Goal: Transaction & Acquisition: Subscribe to service/newsletter

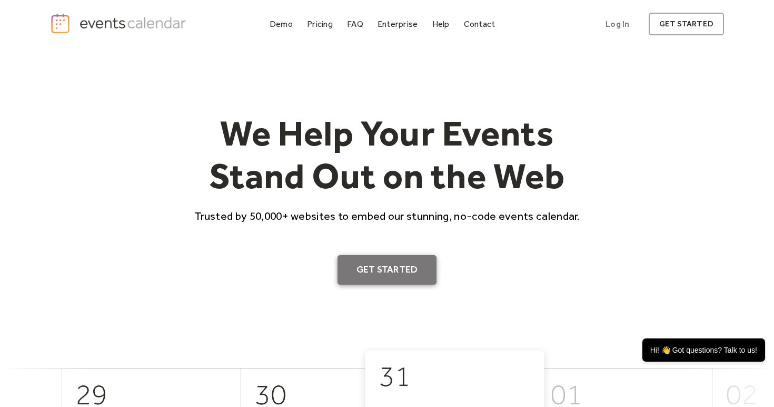
click at [350, 267] on link "Get Started" at bounding box center [388, 269] width 100 height 29
click at [308, 22] on div "Pricing" at bounding box center [320, 24] width 26 height 6
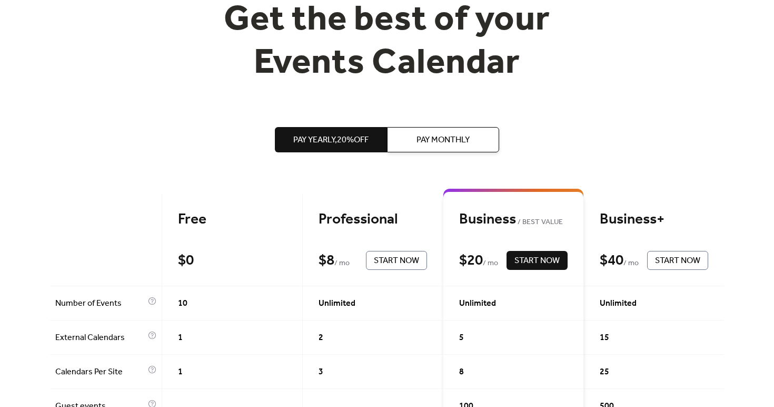
scroll to position [165, 0]
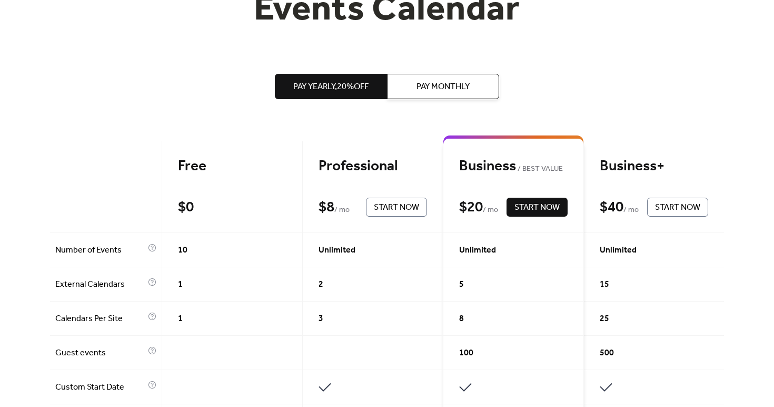
click at [195, 163] on div "Free" at bounding box center [232, 166] width 108 height 18
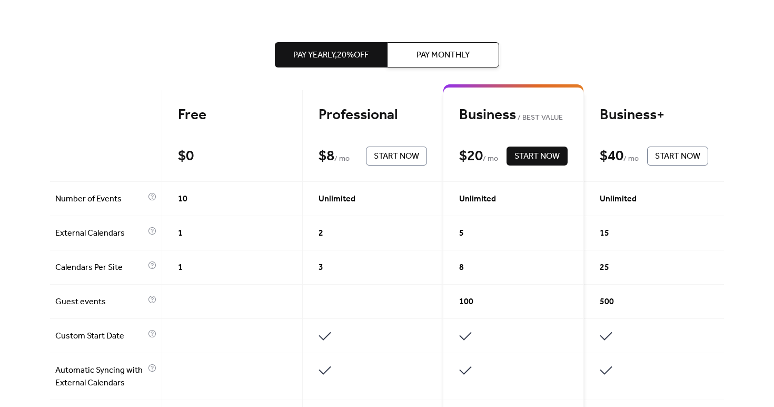
click at [182, 195] on span "10" at bounding box center [182, 199] width 9 height 13
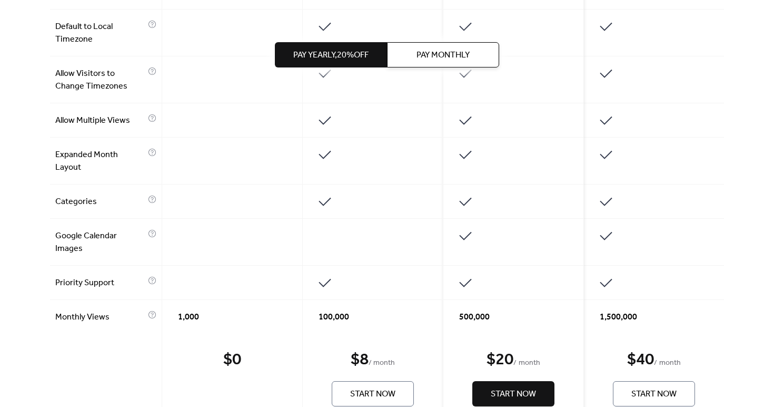
scroll to position [749, 0]
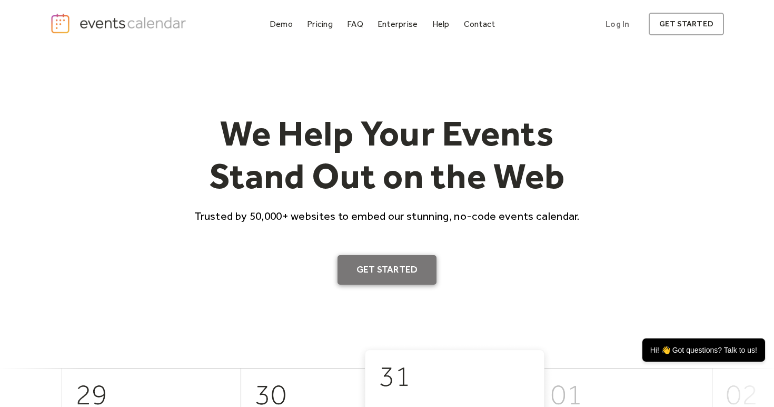
click at [357, 266] on link "Get Started" at bounding box center [388, 269] width 100 height 29
click at [331, 26] on div "Pricing" at bounding box center [320, 24] width 26 height 6
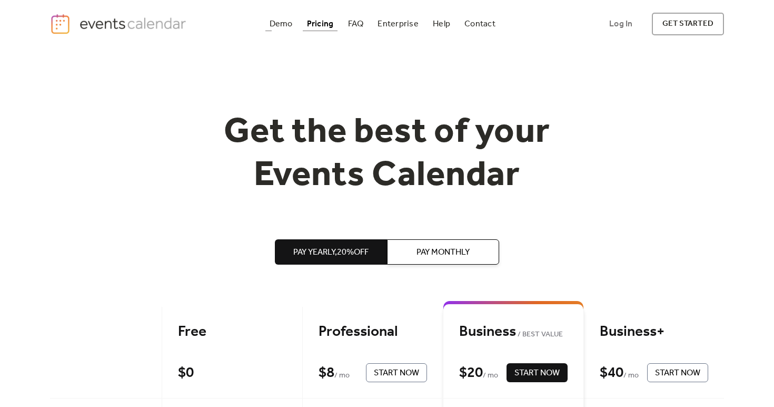
click at [297, 17] on link "Demo" at bounding box center [281, 24] width 32 height 14
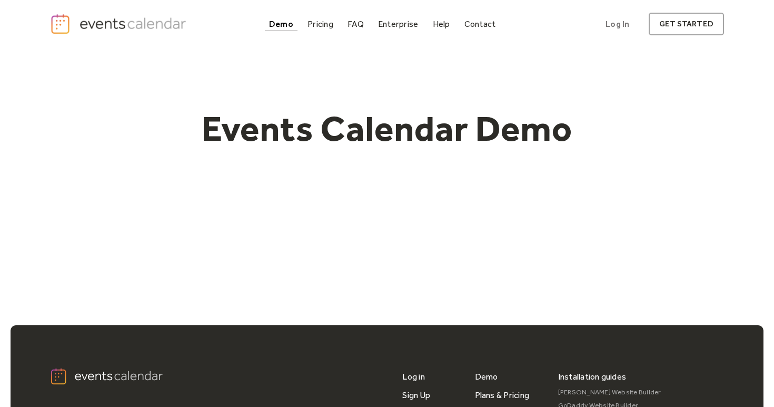
click at [286, 25] on div "Demo" at bounding box center [281, 24] width 24 height 6
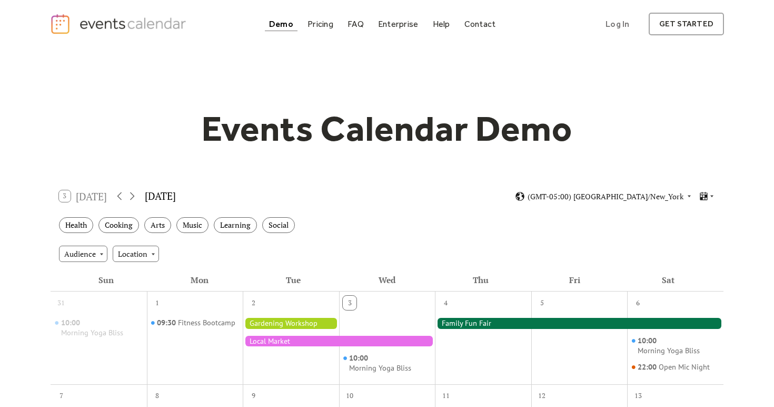
click at [286, 25] on div "Demo" at bounding box center [281, 24] width 24 height 6
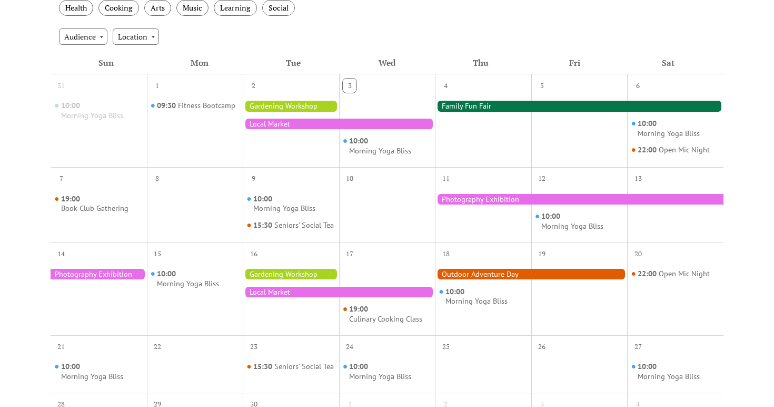
scroll to position [219, 0]
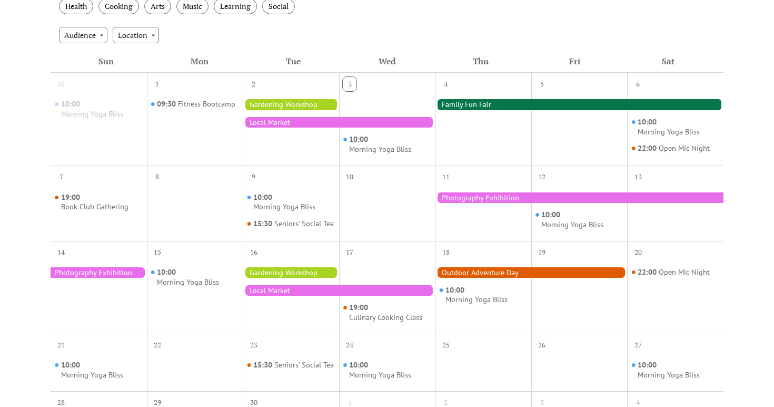
click at [272, 119] on div at bounding box center [339, 122] width 192 height 11
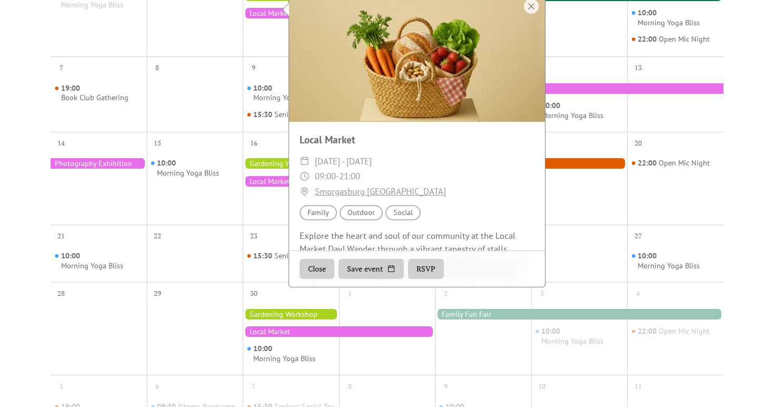
scroll to position [224, 0]
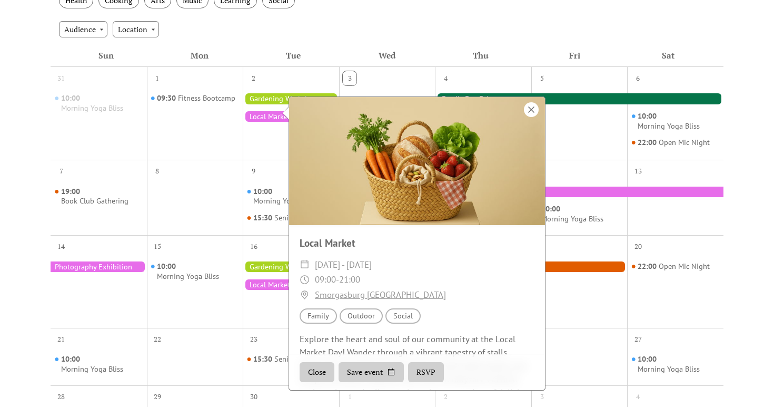
click at [530, 110] on div at bounding box center [531, 109] width 15 height 15
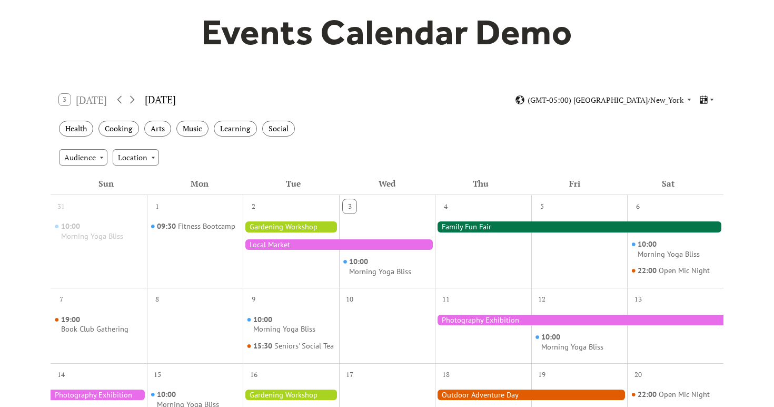
scroll to position [95, 0]
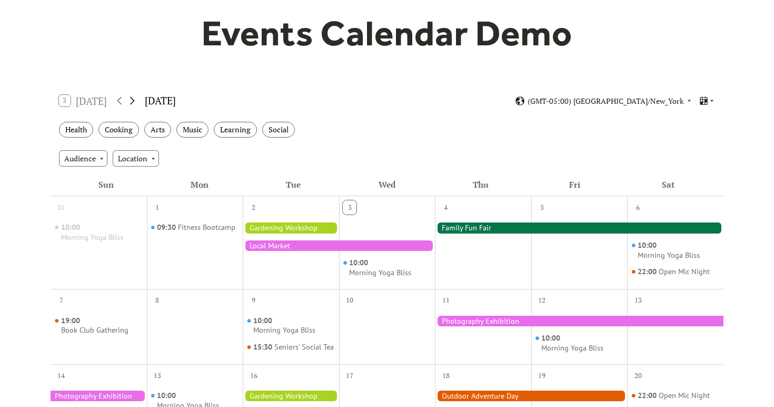
click at [134, 102] on icon at bounding box center [132, 100] width 13 height 13
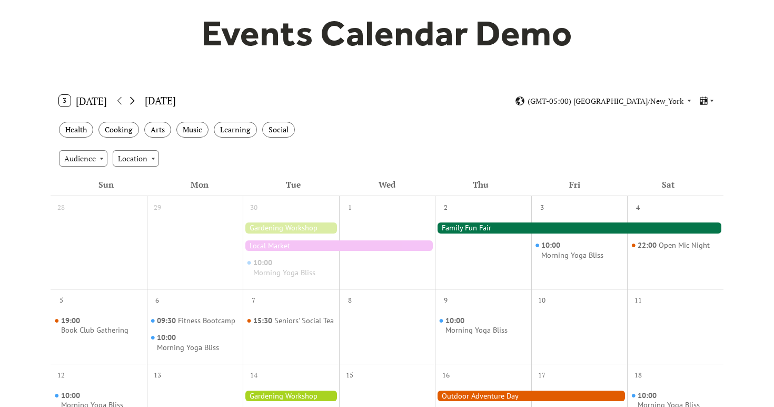
click at [134, 102] on icon at bounding box center [132, 100] width 13 height 13
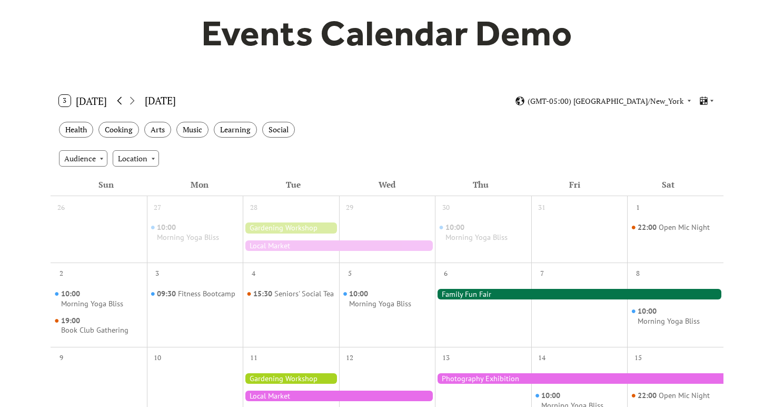
click at [120, 99] on icon at bounding box center [119, 100] width 13 height 13
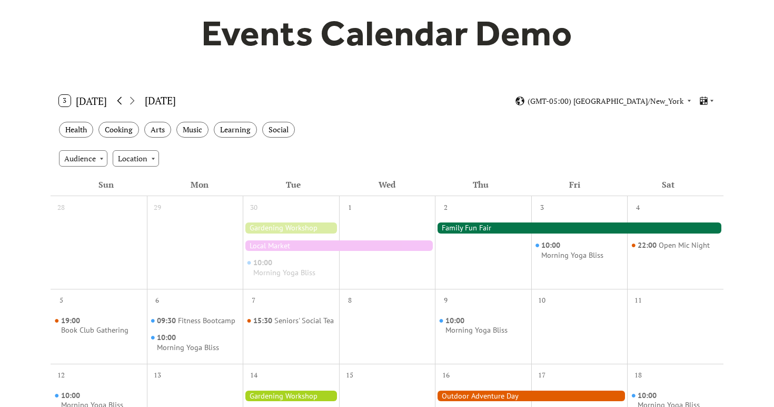
click at [120, 99] on icon at bounding box center [119, 100] width 13 height 13
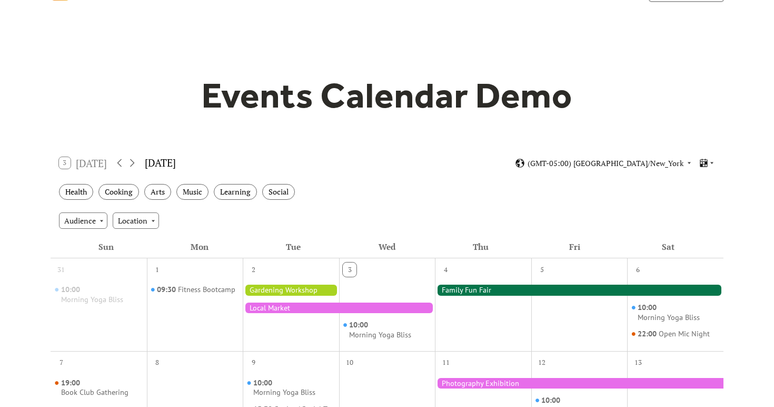
scroll to position [0, 0]
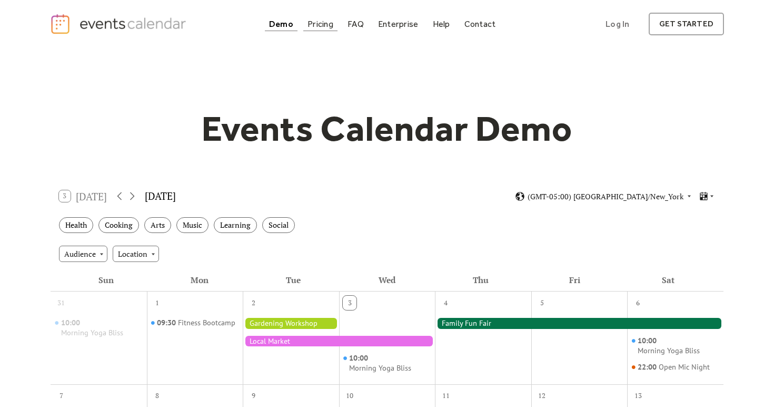
click at [324, 23] on div "Pricing" at bounding box center [321, 24] width 26 height 6
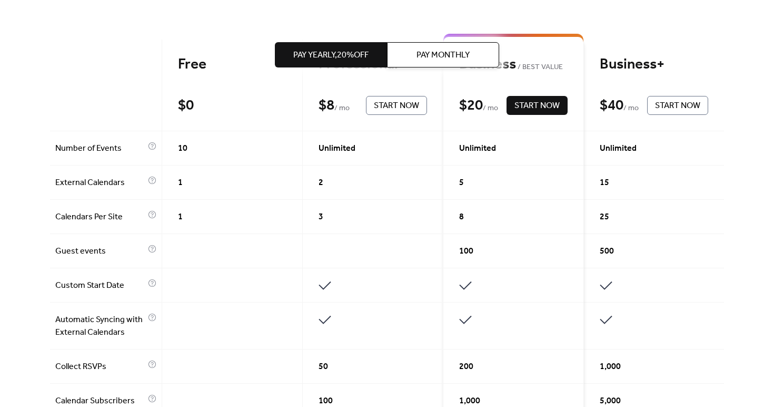
scroll to position [284, 0]
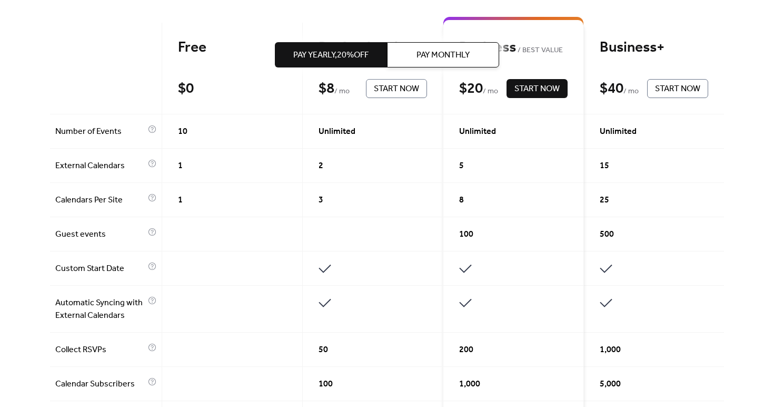
click at [191, 47] on div "Free" at bounding box center [232, 47] width 108 height 18
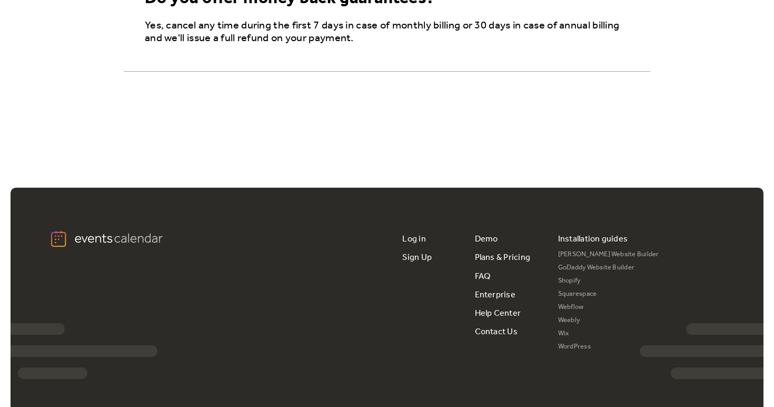
scroll to position [2025, 0]
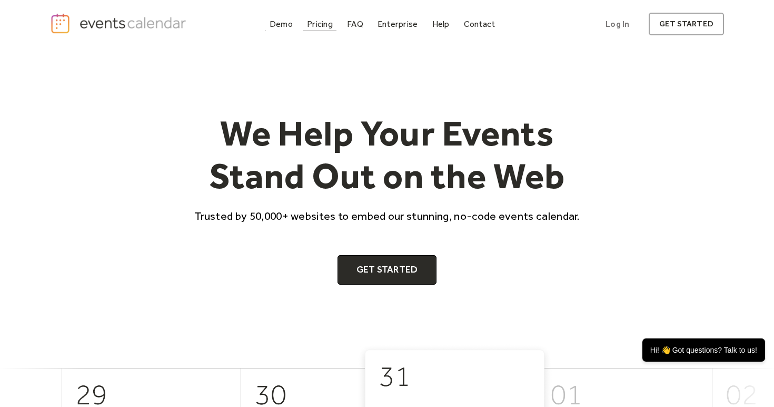
click at [319, 25] on div "Pricing" at bounding box center [320, 24] width 26 height 6
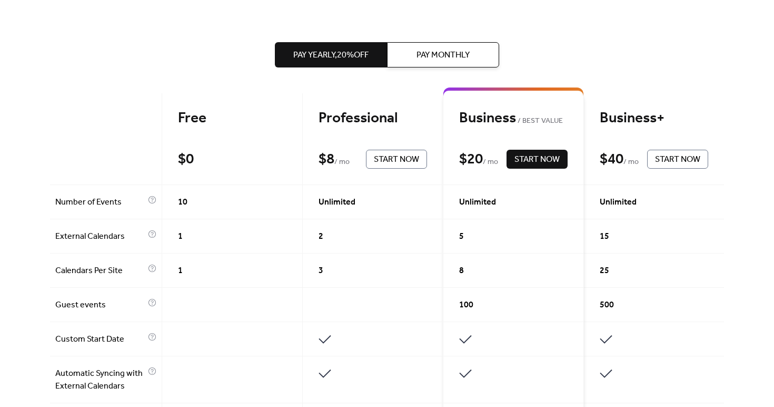
scroll to position [218, 0]
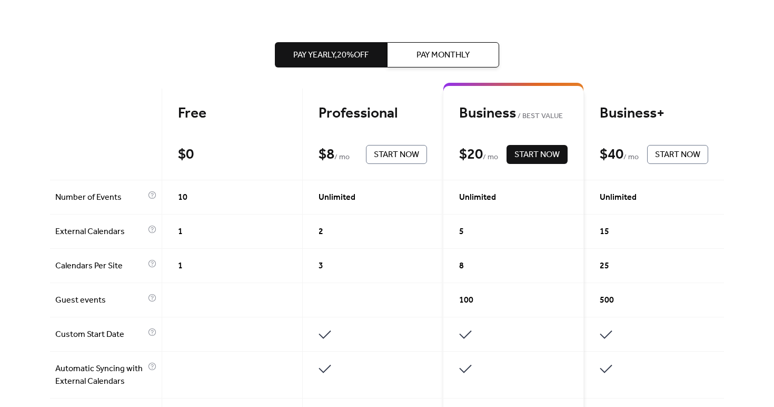
click at [196, 123] on div "Free" at bounding box center [232, 113] width 108 height 18
click at [195, 116] on div "Free" at bounding box center [232, 113] width 108 height 18
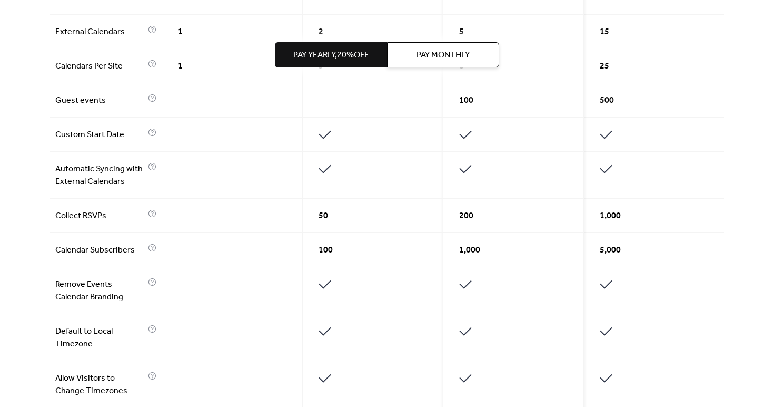
click at [181, 255] on div at bounding box center [232, 250] width 141 height 34
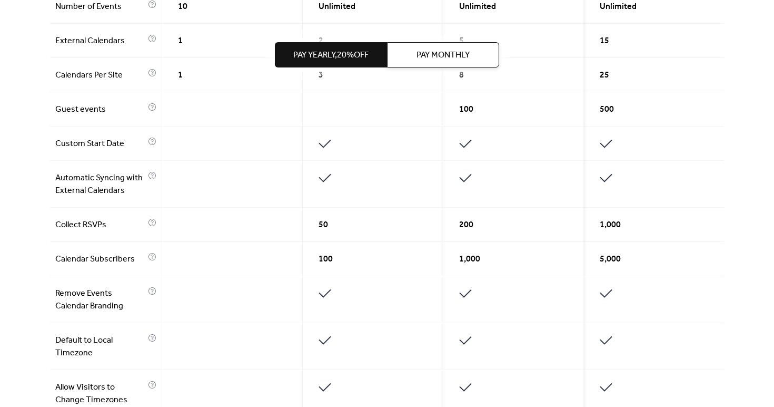
scroll to position [404, 0]
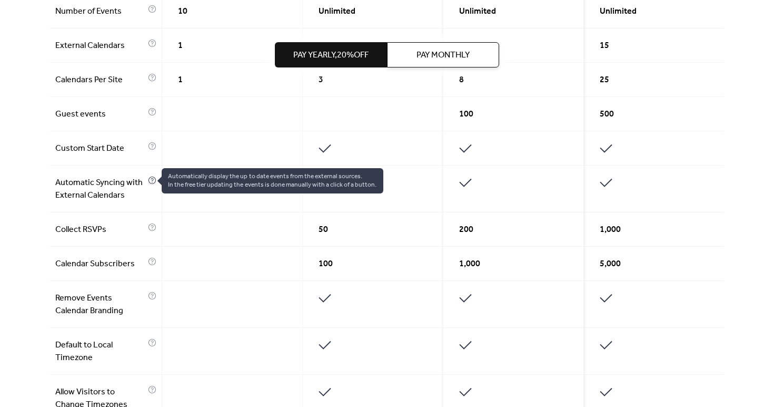
click at [152, 185] on div at bounding box center [152, 188] width 8 height 25
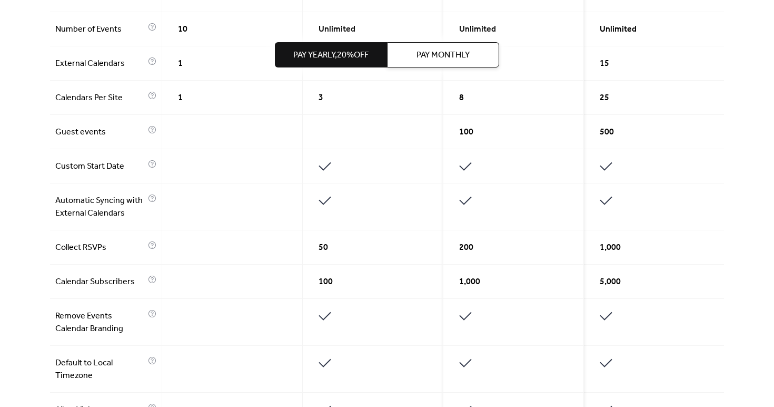
scroll to position [226, 0]
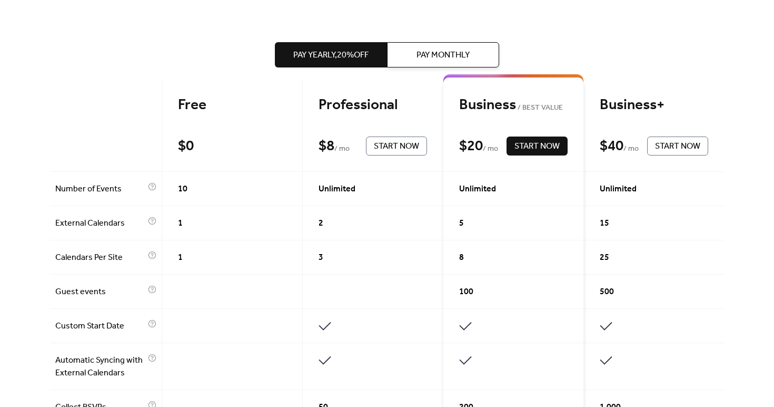
click at [114, 219] on span "External Calendars" at bounding box center [100, 223] width 90 height 13
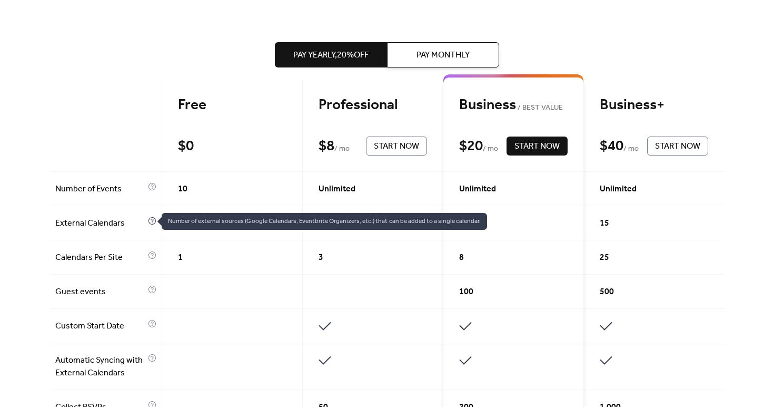
click at [149, 221] on icon at bounding box center [152, 220] width 7 height 7
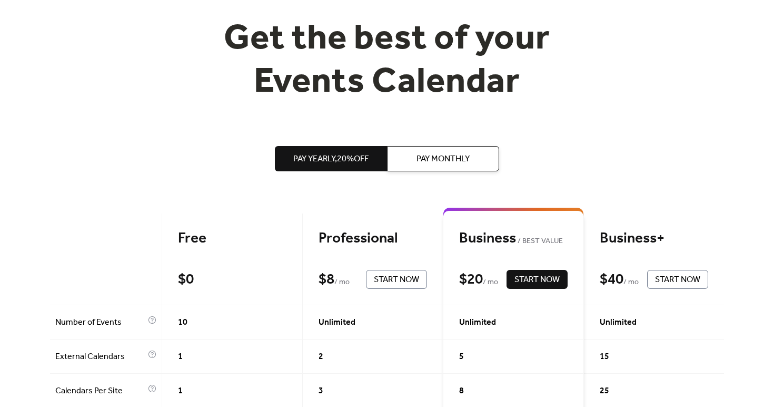
scroll to position [0, 0]
